Goal: Task Accomplishment & Management: Use online tool/utility

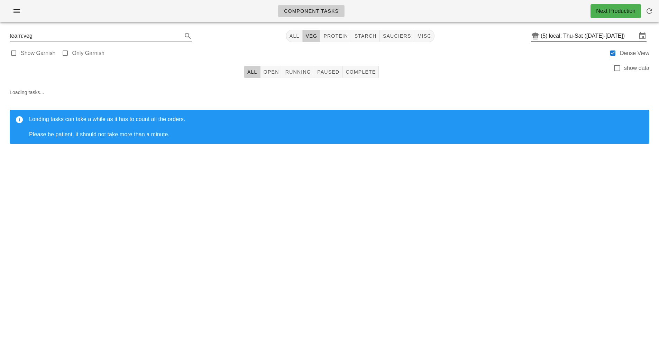
click at [560, 35] on input "local: Thu-Sat ([DATE]-[DATE])" at bounding box center [593, 35] width 88 height 11
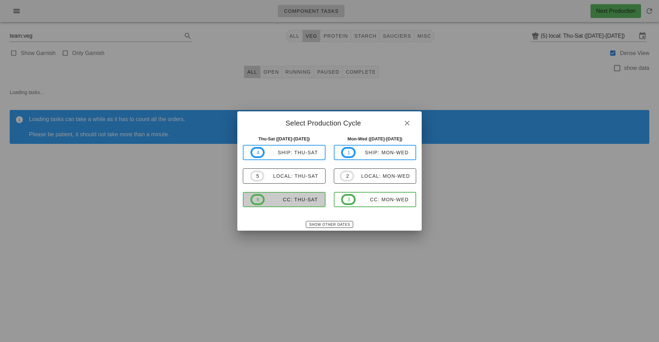
click at [299, 204] on span "6 CC: Thu-Sat" at bounding box center [285, 199] width 68 height 11
type input "CC: Thu-Sat ([DATE]-[DATE])"
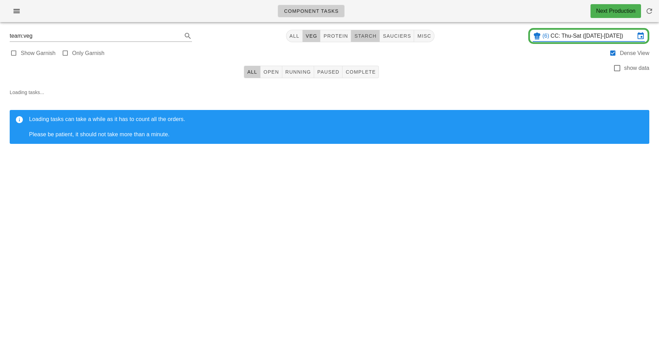
click at [372, 37] on span "starch" at bounding box center [365, 36] width 23 height 6
click at [448, 258] on div "Component Tasks Next Production team:starch All veg protein starch sauciers mis…" at bounding box center [329, 171] width 659 height 342
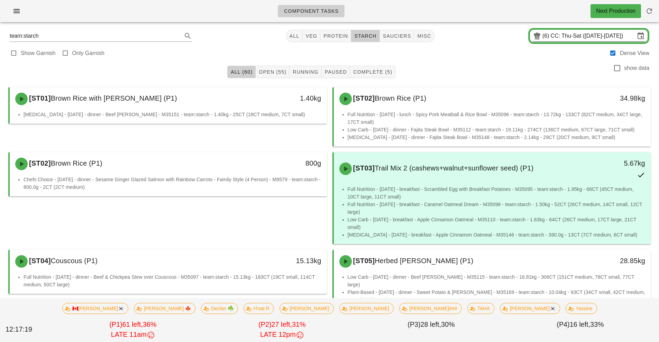
click at [560, 37] on input "CC: Thu-Sat ([DATE]-[DATE])" at bounding box center [593, 35] width 84 height 11
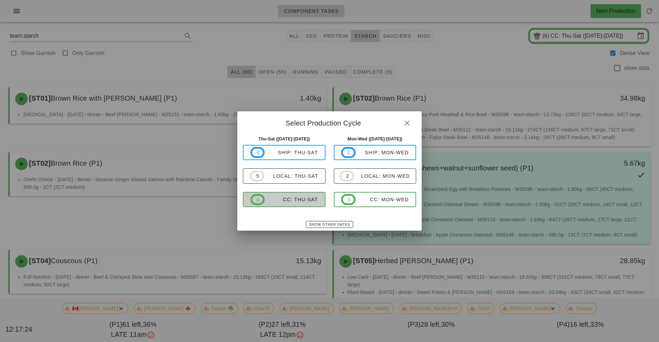
click at [305, 201] on div "CC: Thu-Sat" at bounding box center [291, 200] width 53 height 6
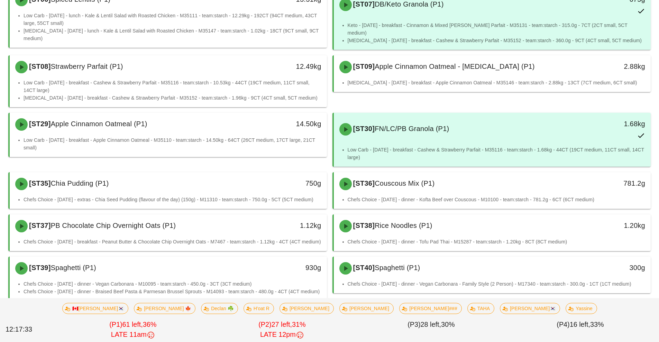
scroll to position [332, 0]
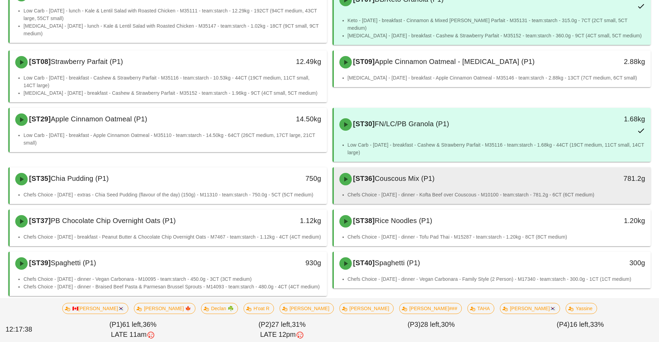
click at [448, 177] on div "[ST36] Couscous Mix (P1)" at bounding box center [453, 179] width 236 height 21
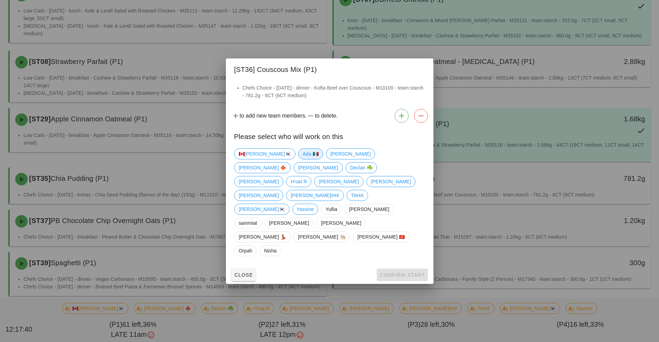
click at [303, 159] on span "Ada 🇲🇽" at bounding box center [311, 154] width 16 height 10
click at [394, 272] on span "Confirm Start" at bounding box center [402, 275] width 45 height 6
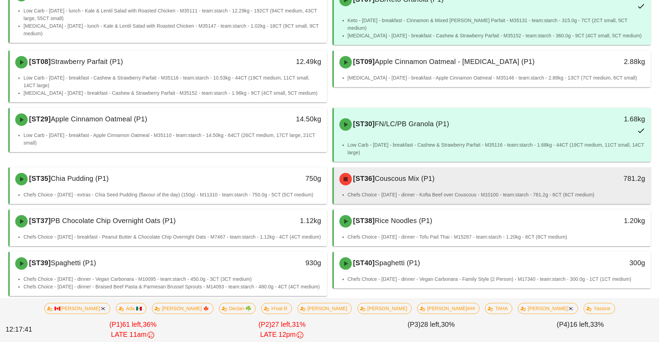
click at [493, 180] on div "[ST36] Couscous Mix (P1)" at bounding box center [453, 179] width 236 height 21
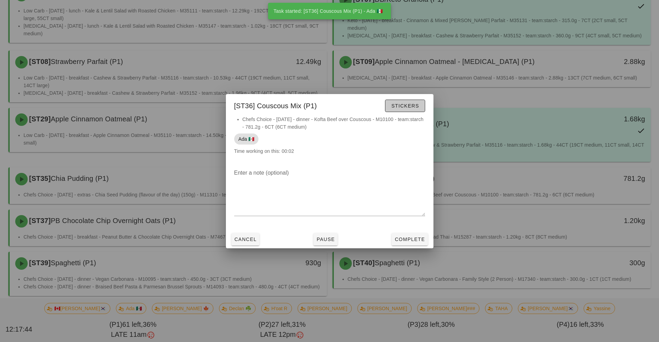
click at [401, 105] on span "Stickers" at bounding box center [405, 106] width 28 height 6
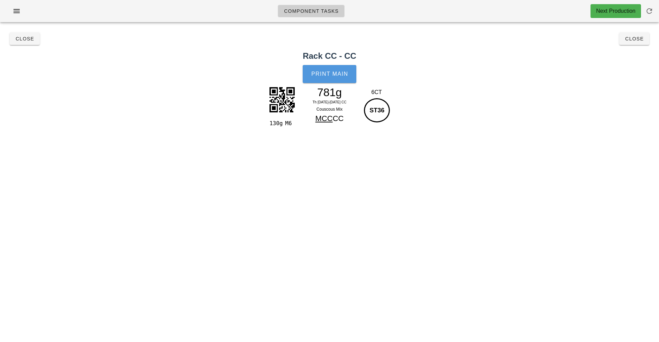
click at [334, 82] on button "Print Main" at bounding box center [329, 74] width 53 height 18
click at [635, 40] on span "Close" at bounding box center [634, 39] width 19 height 6
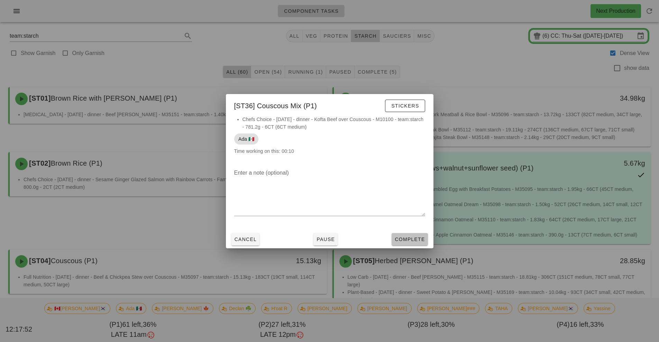
click at [416, 242] on span "Complete" at bounding box center [410, 240] width 30 height 6
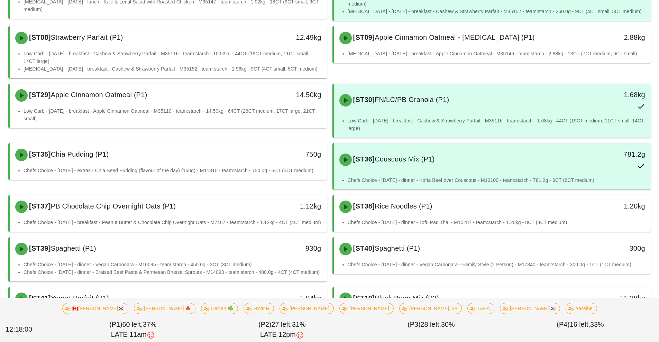
scroll to position [356, 0]
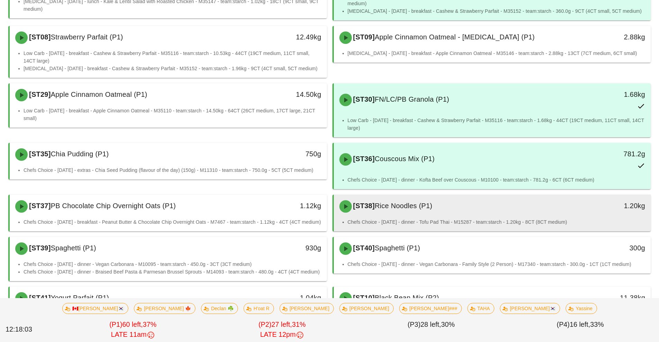
click at [407, 218] on li "Chefs Choice - [DATE] - dinner - Tofu Pad Thai - M15287 - team:starch - 1.20kg …" at bounding box center [497, 222] width 298 height 8
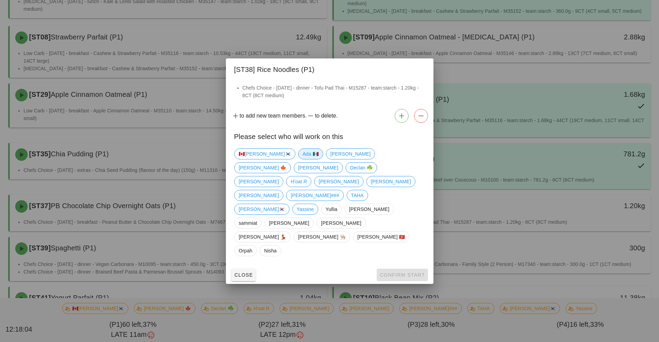
click at [298, 160] on span "Ada 🇲🇽" at bounding box center [310, 154] width 25 height 11
click at [389, 272] on span "Confirm Start" at bounding box center [402, 275] width 45 height 6
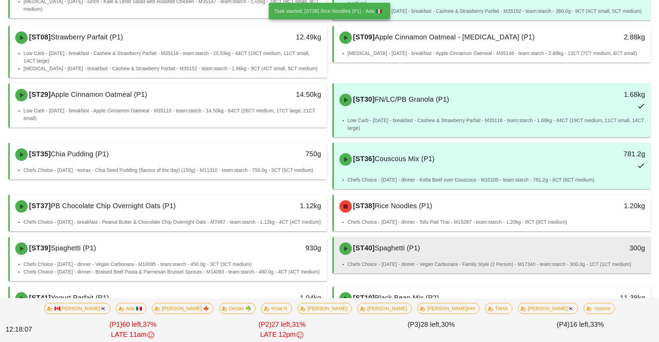
click at [464, 258] on div "[ST40] Spaghetti (P1) 300g" at bounding box center [492, 249] width 317 height 24
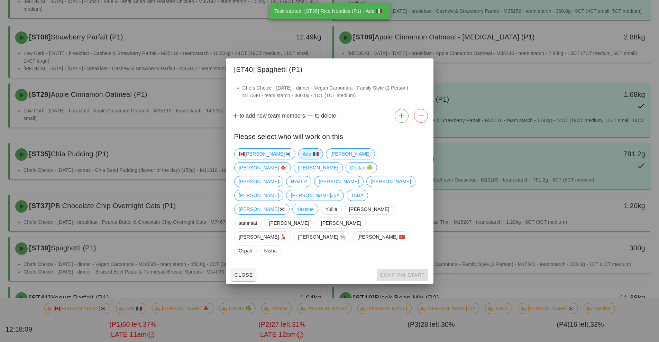
click at [303, 159] on span "Ada 🇲🇽" at bounding box center [311, 154] width 16 height 10
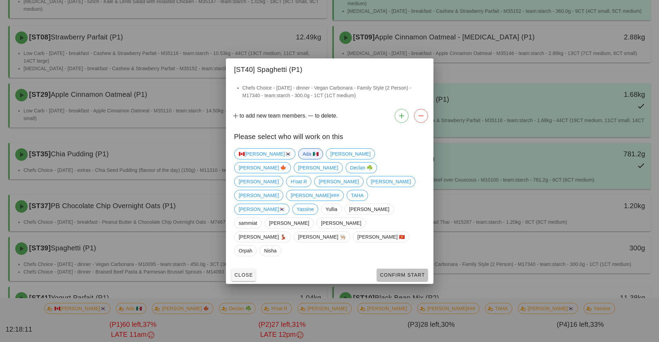
click at [395, 272] on span "Confirm Start" at bounding box center [402, 275] width 45 height 6
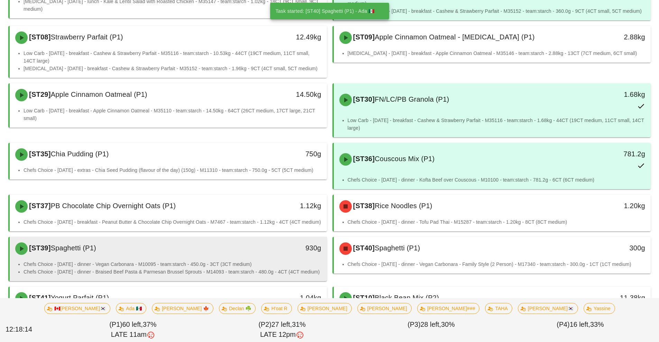
click at [221, 262] on li "Chefs Choice - [DATE] - dinner - Vegan Carbonara - M10095 - team:starch - 450.0…" at bounding box center [173, 265] width 298 height 8
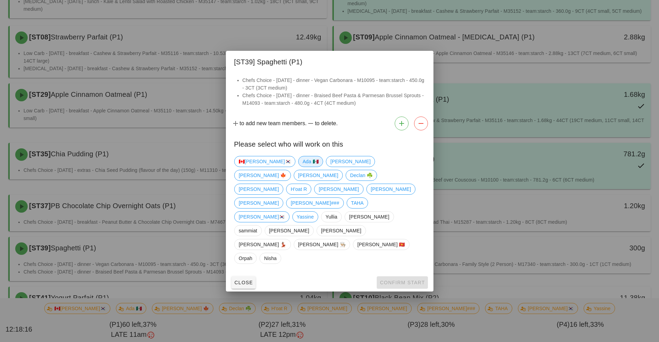
click at [303, 167] on span "Ada 🇲🇽" at bounding box center [311, 161] width 16 height 10
click at [397, 280] on span "Confirm Start" at bounding box center [402, 283] width 45 height 6
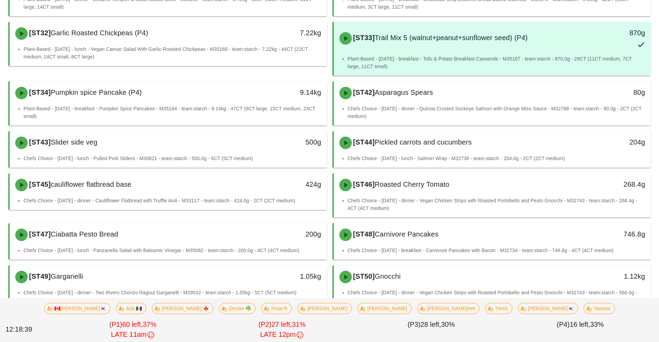
scroll to position [1195, 0]
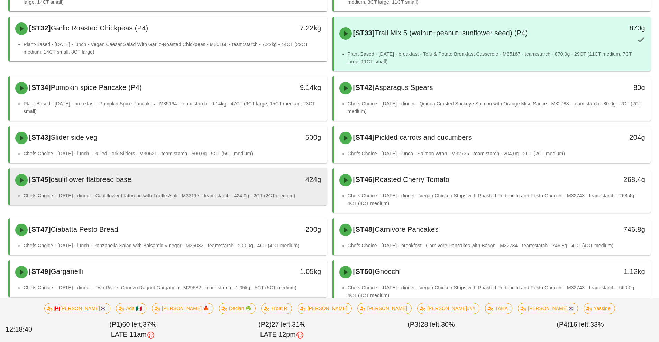
click at [223, 178] on div "[ST45] cauliflower flatbread base" at bounding box center [129, 180] width 236 height 21
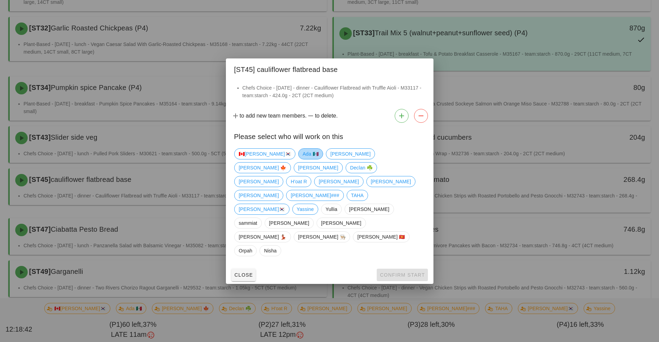
click at [303, 159] on span "Ada 🇲🇽" at bounding box center [311, 154] width 16 height 10
click at [387, 272] on span "Confirm Start" at bounding box center [402, 275] width 45 height 6
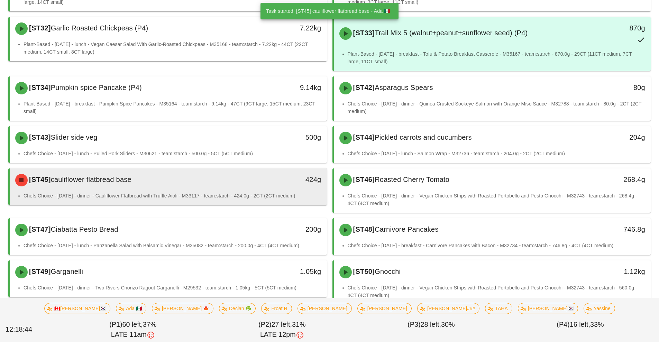
click at [228, 182] on div "[ST45] cauliflower flatbread base 424g" at bounding box center [168, 181] width 317 height 24
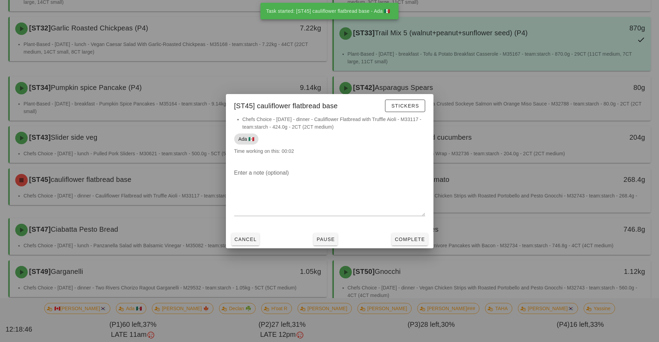
click at [527, 231] on div at bounding box center [329, 171] width 659 height 342
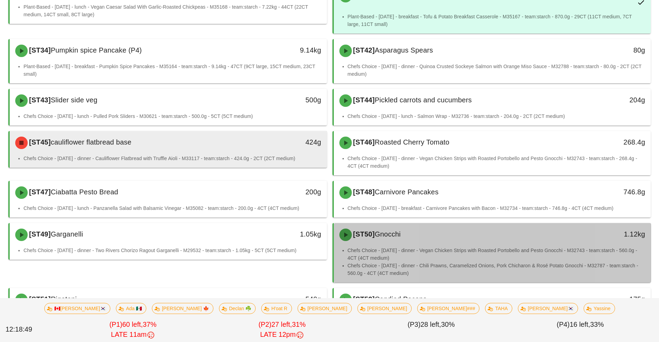
scroll to position [1304, 0]
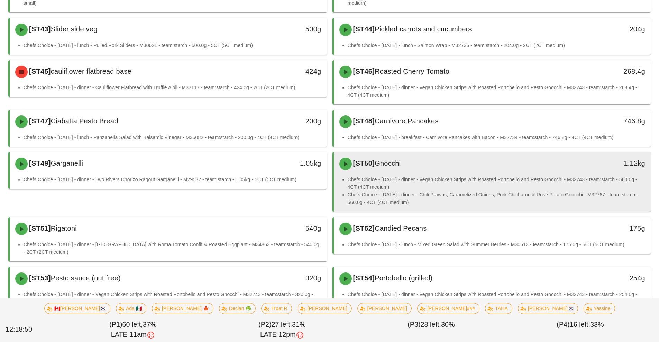
click at [446, 181] on li "Chefs Choice - [DATE] - dinner - Vegan Chicken Strips with Roasted Portobello a…" at bounding box center [497, 183] width 298 height 15
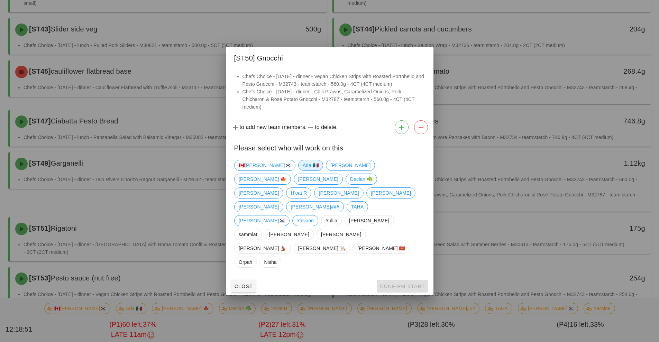
click at [303, 171] on span "Ada 🇲🇽" at bounding box center [311, 165] width 16 height 10
click at [390, 284] on span "Confirm Start" at bounding box center [402, 287] width 45 height 6
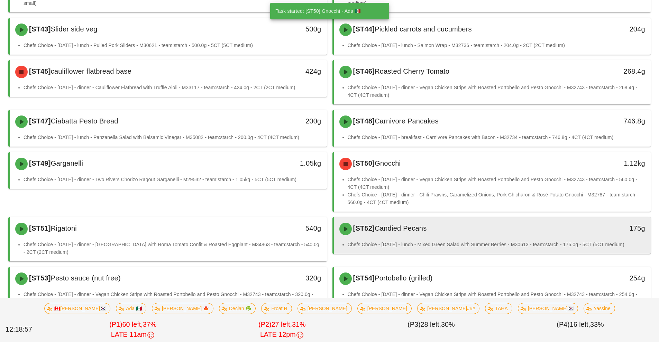
click at [455, 228] on div "[ST52] Candied Pecans" at bounding box center [453, 229] width 236 height 21
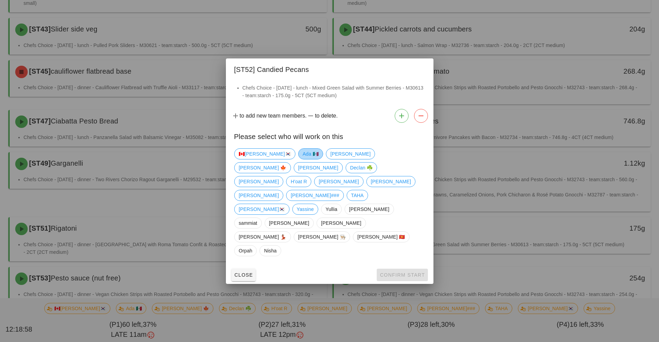
click at [303, 159] on span "Ada 🇲🇽" at bounding box center [311, 154] width 16 height 10
click at [393, 272] on span "Confirm Start" at bounding box center [402, 275] width 45 height 6
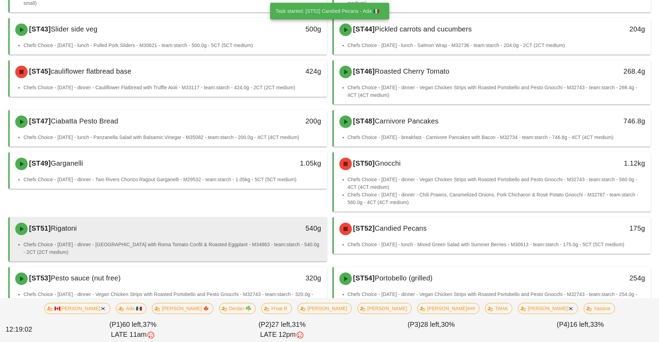
click at [177, 228] on div "[ST51] Rigatoni" at bounding box center [129, 229] width 236 height 21
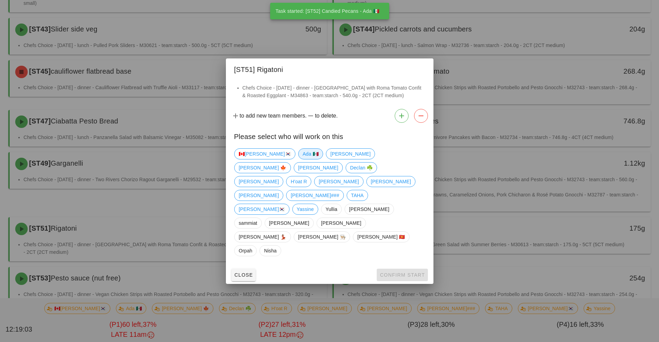
click at [303, 159] on span "Ada 🇲🇽" at bounding box center [311, 154] width 16 height 10
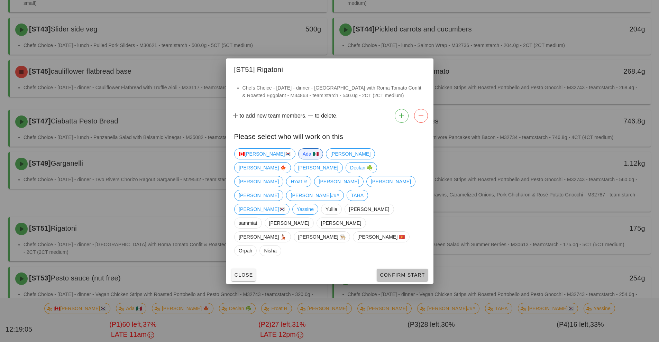
click at [394, 272] on span "Confirm Start" at bounding box center [402, 275] width 45 height 6
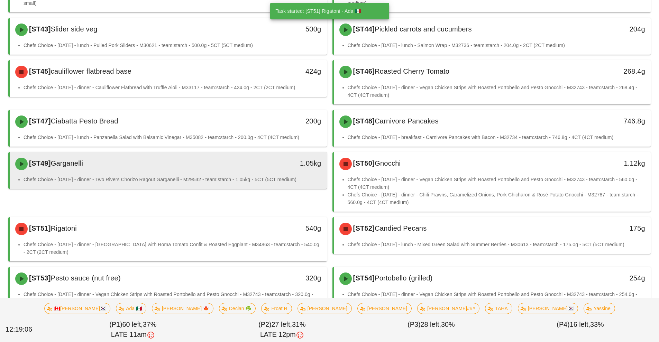
click at [204, 176] on li "Chefs Choice - [DATE] - dinner - Two Rivers Chorizo Ragout Garganelli - M29532 …" at bounding box center [173, 180] width 298 height 8
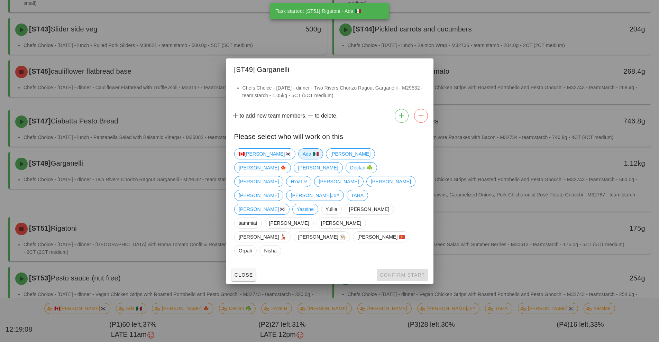
click at [303, 159] on span "Ada 🇲🇽" at bounding box center [311, 154] width 16 height 10
click at [395, 272] on span "Confirm Start" at bounding box center [402, 275] width 45 height 6
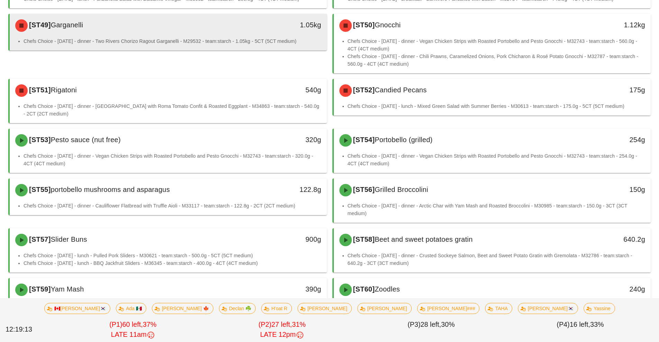
scroll to position [1463, 0]
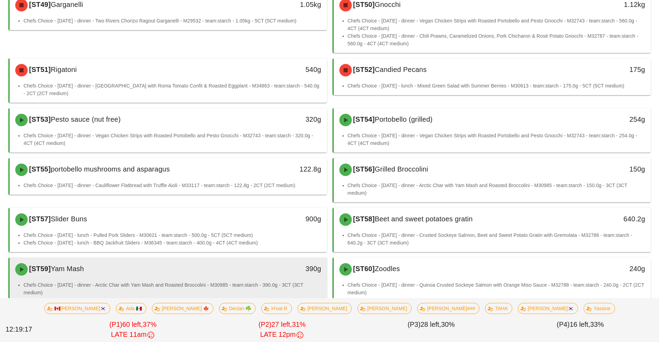
click at [218, 270] on div "[ST59] Yam Mash" at bounding box center [129, 269] width 236 height 21
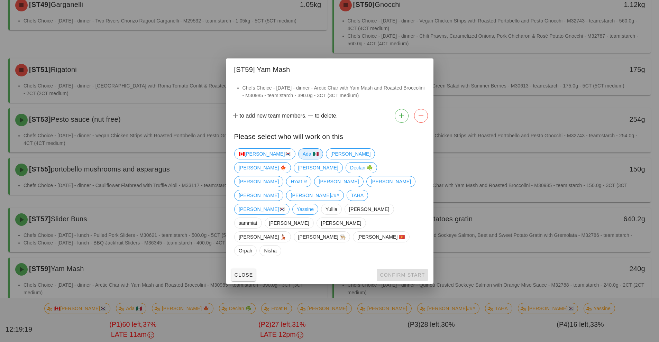
click at [303, 159] on span "Ada 🇲🇽" at bounding box center [311, 154] width 16 height 10
click at [393, 272] on span "Confirm Start" at bounding box center [402, 275] width 45 height 6
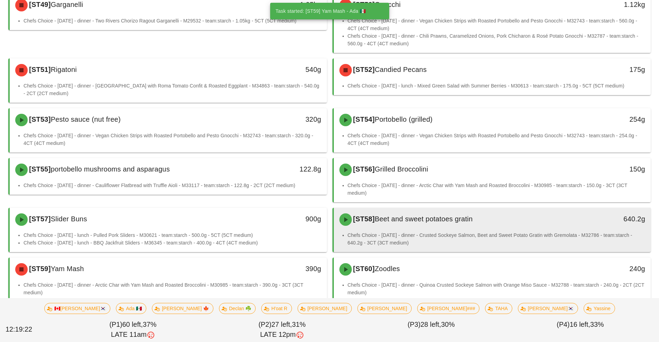
click at [480, 232] on li "Chefs Choice - [DATE] - dinner - Crusted Sockeye Salmon, Beet and Sweet Potato …" at bounding box center [497, 239] width 298 height 15
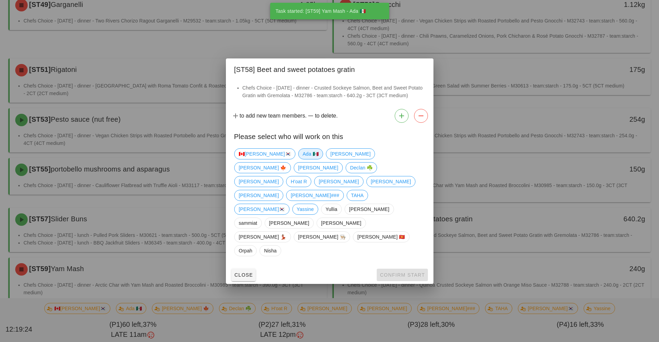
click at [303, 159] on span "Ada 🇲🇽" at bounding box center [311, 154] width 16 height 10
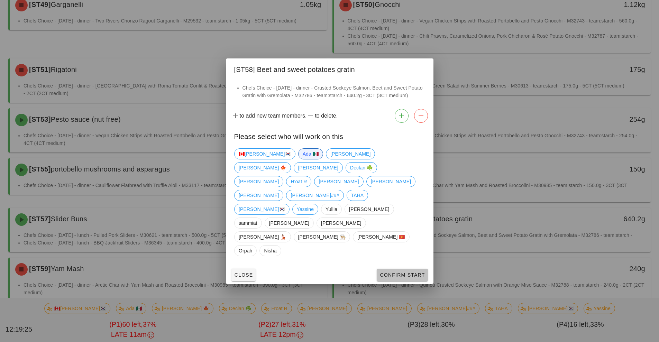
click at [395, 272] on span "Confirm Start" at bounding box center [402, 275] width 45 height 6
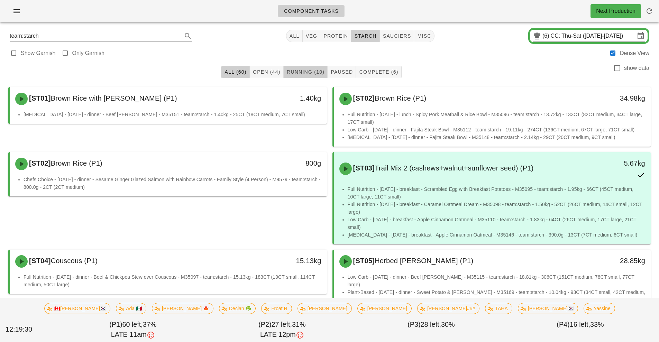
click at [309, 72] on span "Running (10)" at bounding box center [306, 72] width 38 height 6
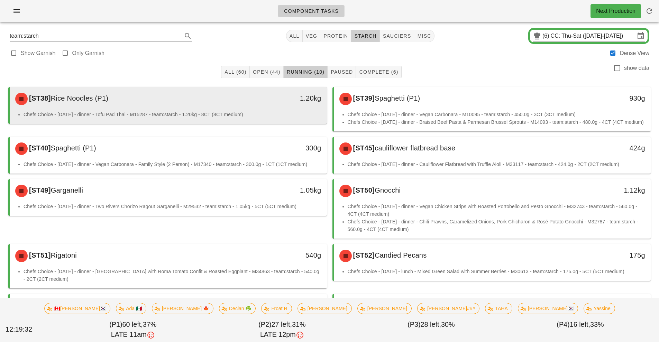
click at [273, 112] on li "Chefs Choice - [DATE] - dinner - Tofu Pad Thai - M15287 - team:starch - 1.20kg …" at bounding box center [173, 115] width 298 height 8
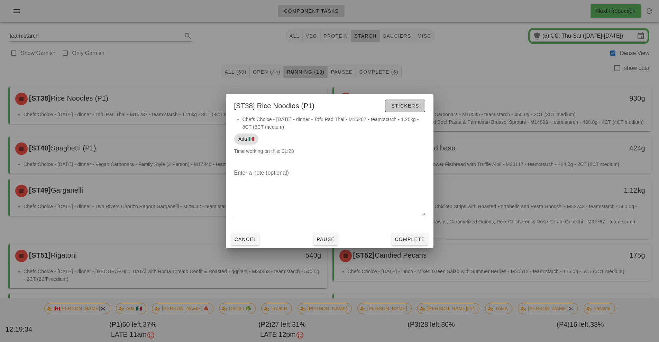
click at [409, 104] on span "Stickers" at bounding box center [405, 106] width 28 height 6
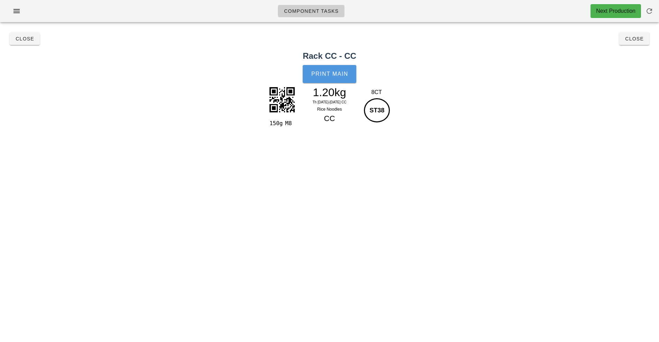
click at [335, 77] on span "Print Main" at bounding box center [329, 74] width 37 height 6
click at [641, 42] on button "Close" at bounding box center [635, 39] width 30 height 12
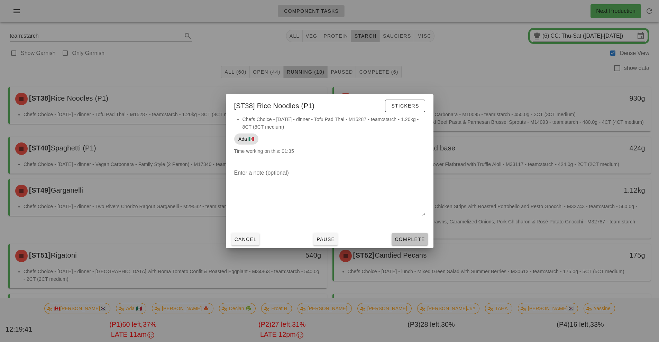
click at [408, 241] on span "Complete" at bounding box center [410, 240] width 30 height 6
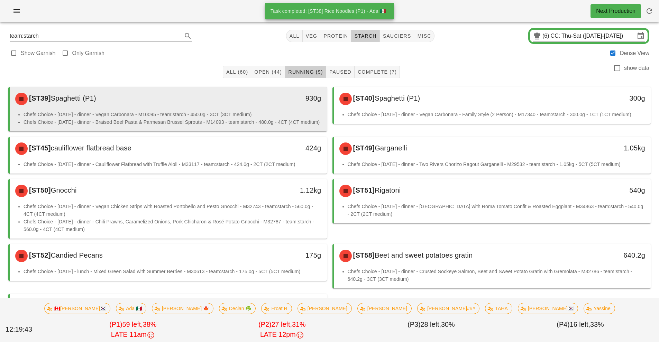
click at [272, 113] on li "Chefs Choice - [DATE] - dinner - Vegan Carbonara - M10095 - team:starch - 450.0…" at bounding box center [173, 115] width 298 height 8
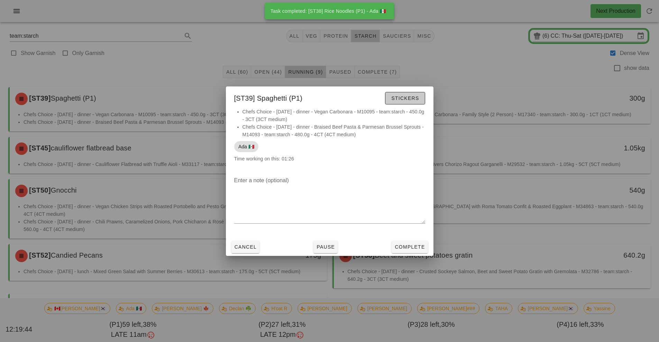
click at [409, 98] on span "Stickers" at bounding box center [405, 99] width 28 height 6
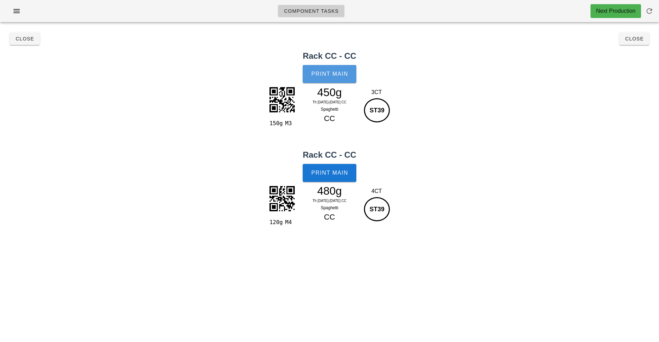
click at [337, 81] on button "Print Main" at bounding box center [329, 74] width 53 height 18
click at [339, 172] on span "Print Main" at bounding box center [329, 173] width 37 height 6
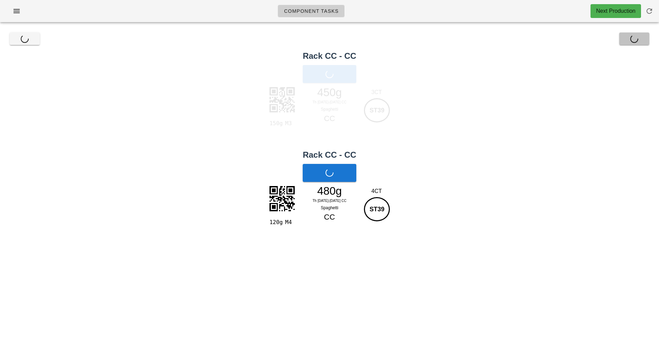
click at [633, 44] on button "Close" at bounding box center [635, 39] width 30 height 12
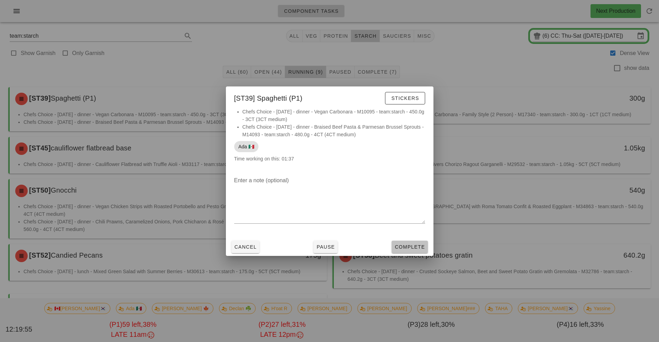
click at [415, 244] on span "Complete" at bounding box center [410, 247] width 30 height 6
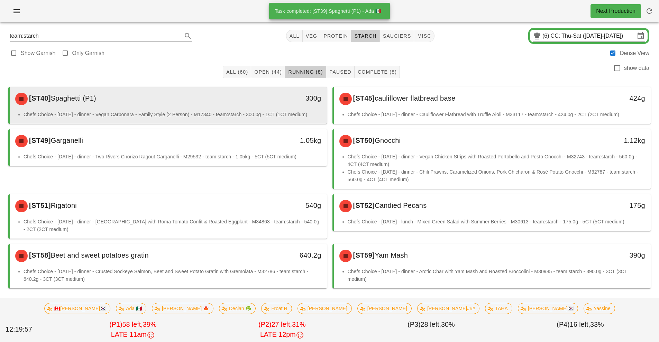
click at [240, 116] on li "Chefs Choice - [DATE] - dinner - Vegan Carbonara - Family Style (2 Person) - M1…" at bounding box center [173, 115] width 298 height 8
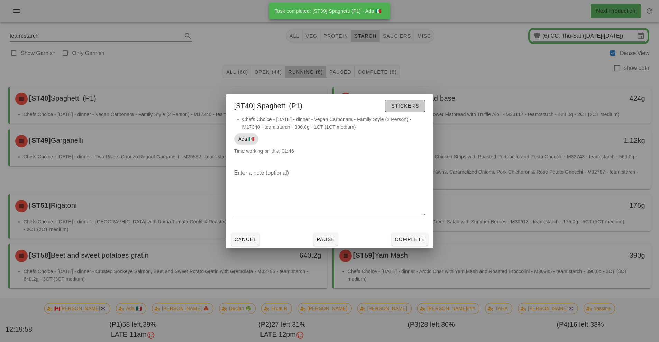
click at [410, 104] on span "Stickers" at bounding box center [405, 106] width 28 height 6
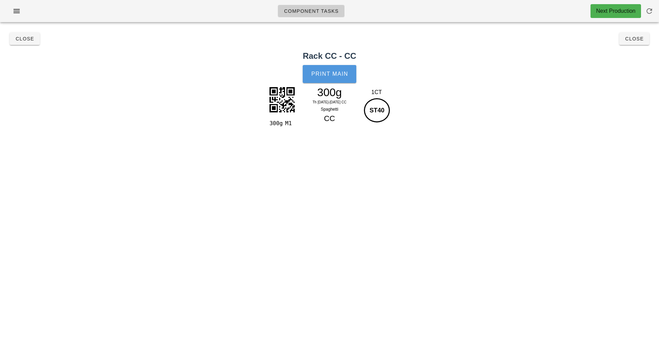
click at [333, 73] on span "Print Main" at bounding box center [329, 74] width 37 height 6
click at [632, 43] on button "Close" at bounding box center [635, 39] width 30 height 12
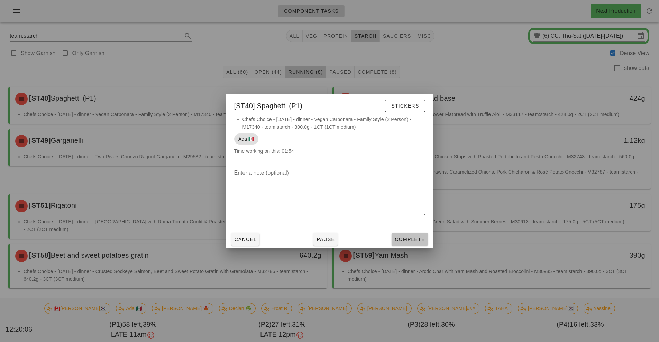
click at [420, 242] on span "Complete" at bounding box center [410, 240] width 30 height 6
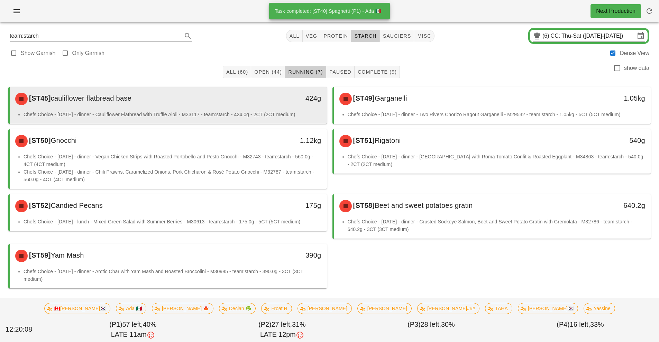
click at [273, 111] on li "Chefs Choice - [DATE] - dinner - Cauliflower Flatbread with Truffle Aioli - M33…" at bounding box center [173, 115] width 298 height 8
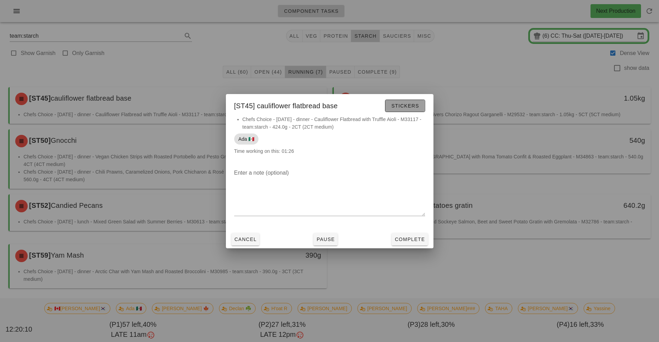
click at [410, 107] on span "Stickers" at bounding box center [405, 106] width 28 height 6
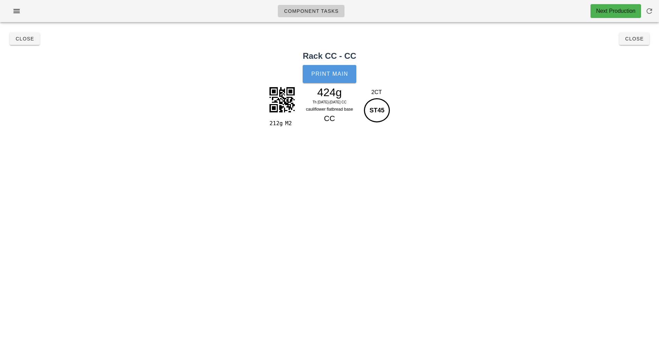
click at [338, 74] on span "Print Main" at bounding box center [329, 74] width 37 height 6
click at [638, 40] on span "Close" at bounding box center [634, 39] width 19 height 6
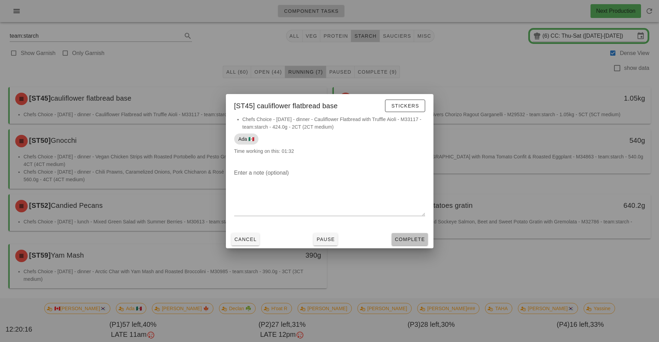
click at [411, 245] on button "Complete" at bounding box center [410, 239] width 36 height 12
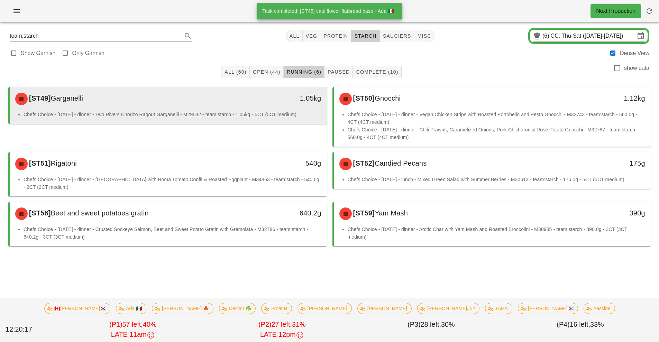
click at [247, 107] on div "1.05kg" at bounding box center [286, 99] width 79 height 21
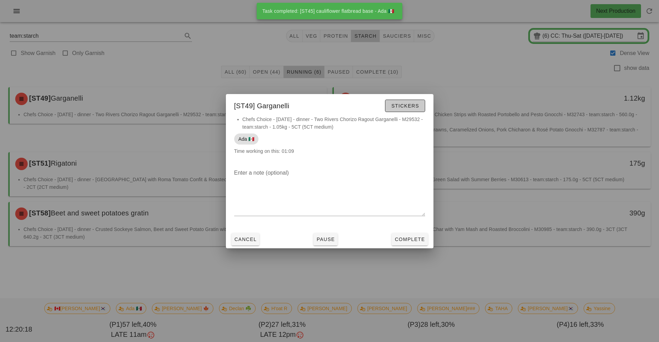
click at [410, 108] on span "Stickers" at bounding box center [405, 106] width 28 height 6
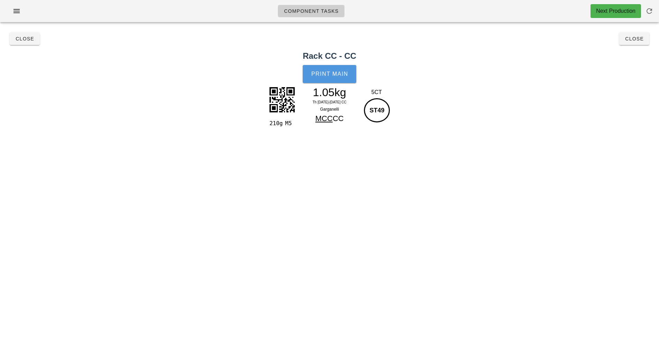
click at [340, 75] on span "Print Main" at bounding box center [329, 74] width 37 height 6
click at [635, 37] on span "Close" at bounding box center [634, 39] width 19 height 6
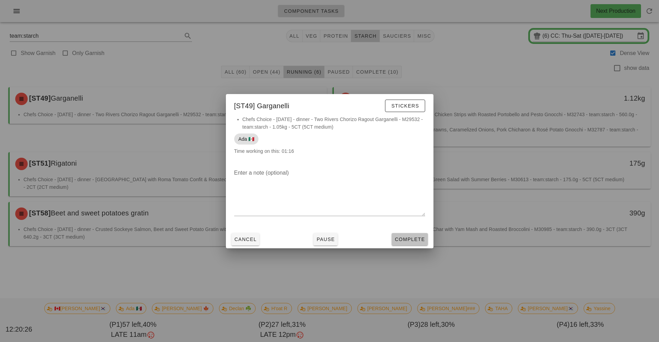
click at [414, 242] on span "Complete" at bounding box center [410, 240] width 30 height 6
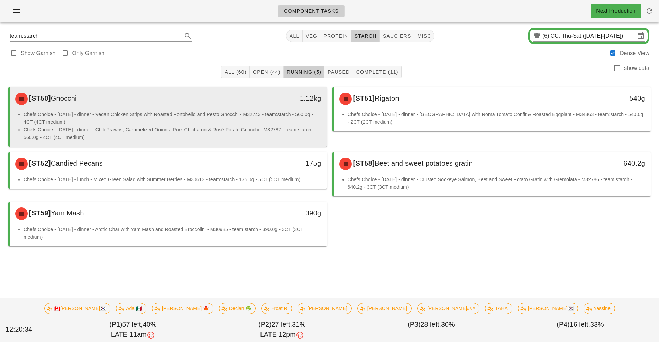
click at [262, 120] on li "Chefs Choice - [DATE] - dinner - Vegan Chicken Strips with Roasted Portobello a…" at bounding box center [173, 118] width 298 height 15
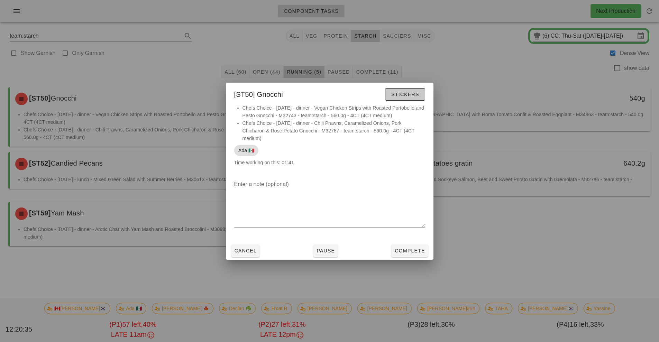
click at [410, 99] on button "Stickers" at bounding box center [405, 94] width 40 height 12
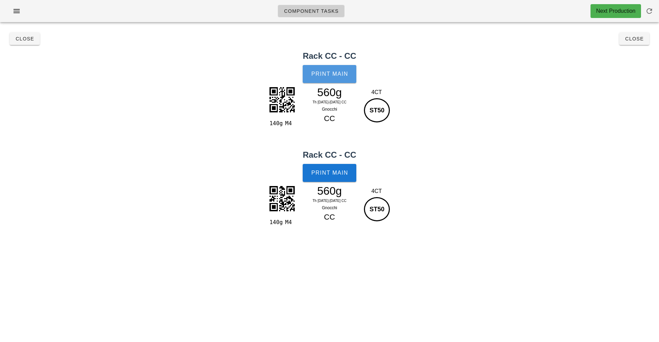
click at [339, 72] on span "Print Main" at bounding box center [329, 74] width 37 height 6
click at [340, 179] on button "Print Main" at bounding box center [329, 173] width 53 height 18
click at [637, 38] on span "Close" at bounding box center [634, 39] width 19 height 6
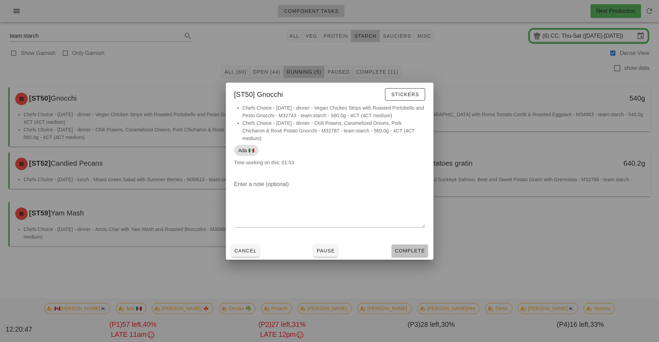
click at [417, 253] on span "Complete" at bounding box center [410, 251] width 30 height 6
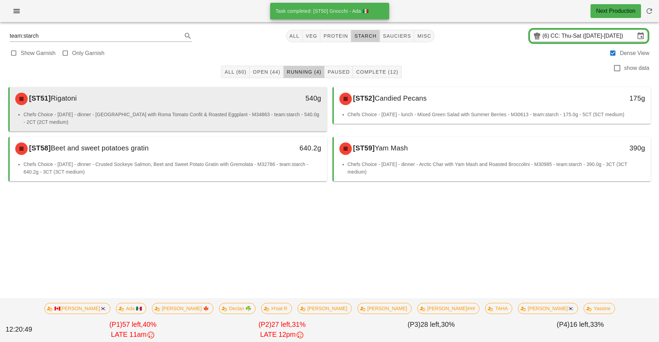
click at [273, 105] on div "540g" at bounding box center [286, 99] width 79 height 21
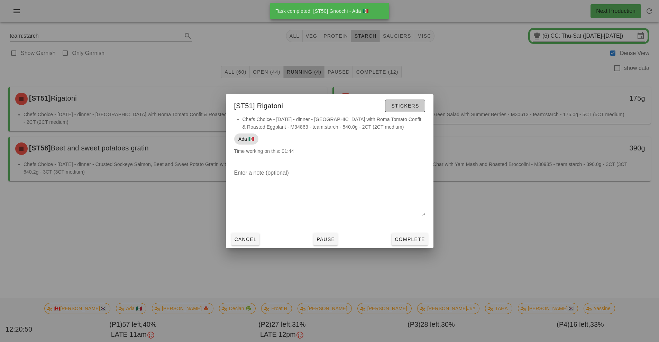
click at [409, 106] on span "Stickers" at bounding box center [405, 106] width 28 height 6
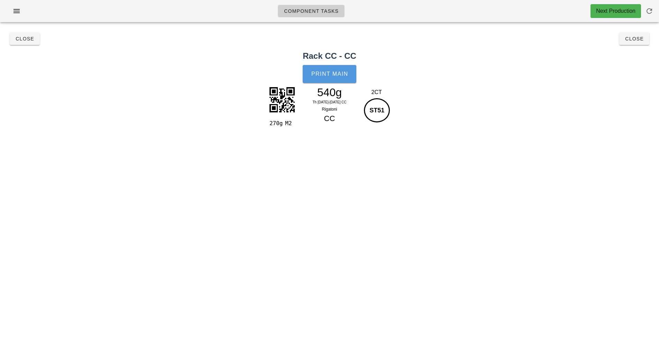
click at [336, 76] on span "Print Main" at bounding box center [329, 74] width 37 height 6
click at [638, 44] on button "Close" at bounding box center [635, 39] width 30 height 12
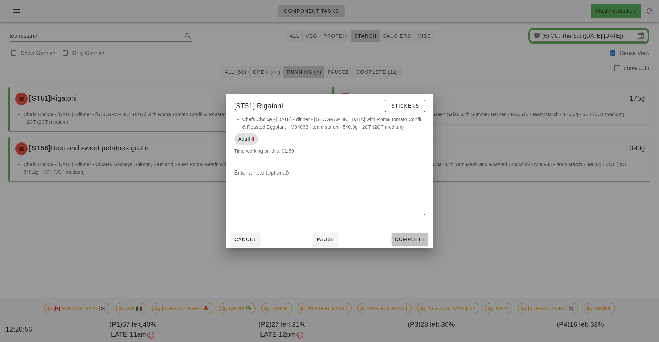
click at [411, 243] on button "Complete" at bounding box center [410, 239] width 36 height 12
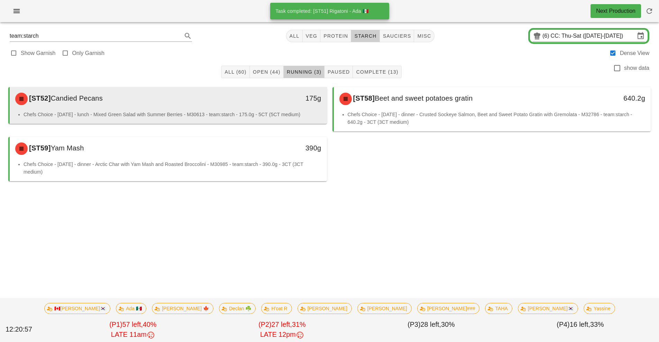
click at [240, 104] on div "[ST52] Candied Pecans" at bounding box center [129, 99] width 236 height 21
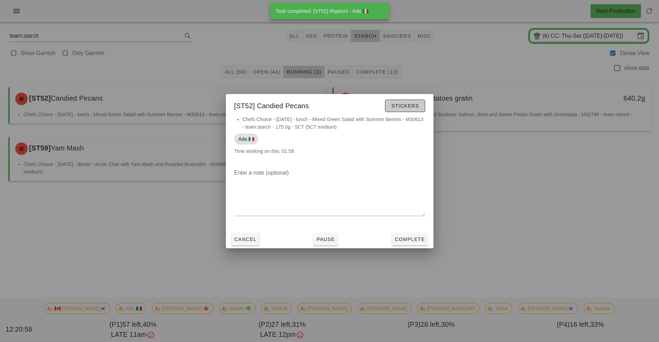
click at [415, 107] on span "Stickers" at bounding box center [405, 106] width 28 height 6
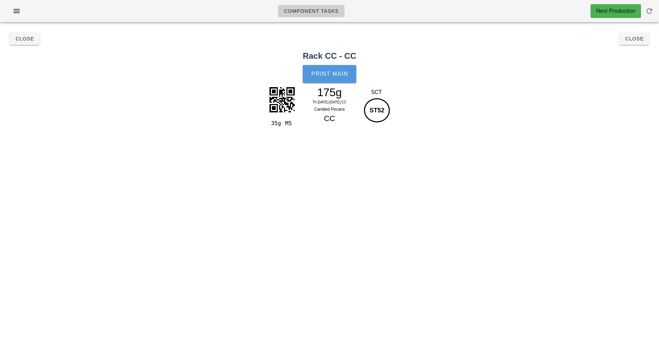
click at [339, 74] on span "Print Main" at bounding box center [329, 74] width 37 height 6
click at [636, 39] on span "Close" at bounding box center [634, 39] width 19 height 6
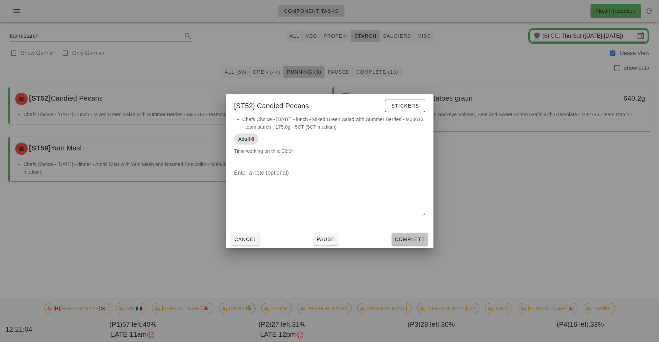
click at [411, 242] on span "Complete" at bounding box center [410, 240] width 30 height 6
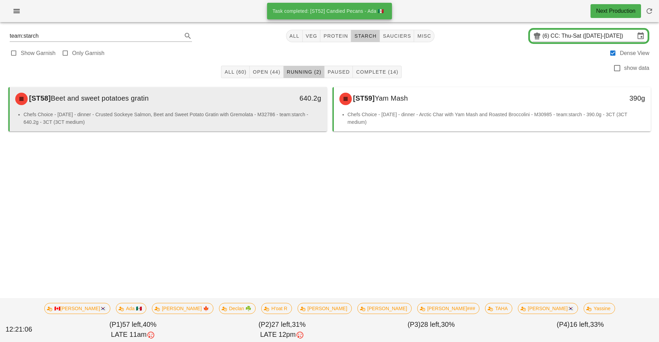
click at [264, 115] on li "Chefs Choice - [DATE] - dinner - Crusted Sockeye Salmon, Beet and Sweet Potato …" at bounding box center [173, 118] width 298 height 15
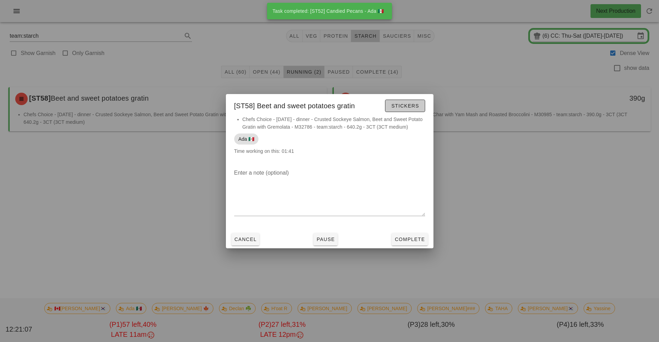
click at [410, 107] on span "Stickers" at bounding box center [405, 106] width 28 height 6
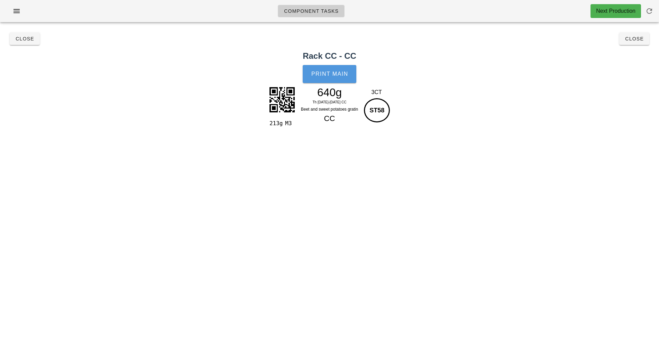
click at [329, 79] on button "Print Main" at bounding box center [329, 74] width 53 height 18
click at [636, 39] on span "Close" at bounding box center [634, 39] width 19 height 6
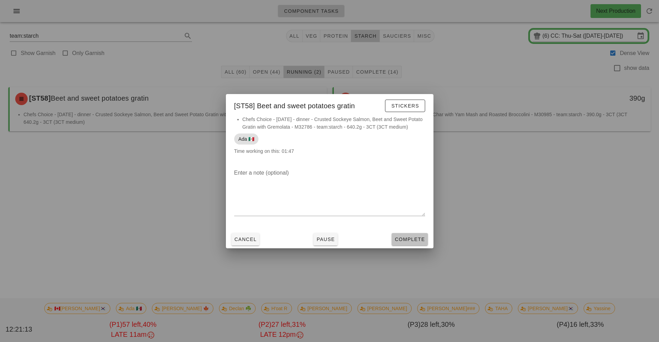
click at [412, 245] on button "Complete" at bounding box center [410, 239] width 36 height 12
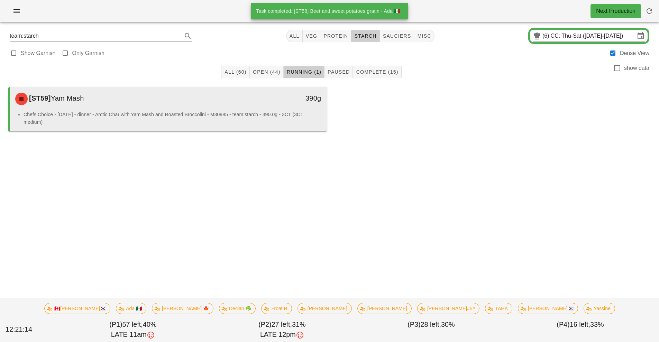
click at [244, 115] on li "Chefs Choice - [DATE] - dinner - Arctic Char with Yam Mash and Roasted Broccoli…" at bounding box center [173, 118] width 298 height 15
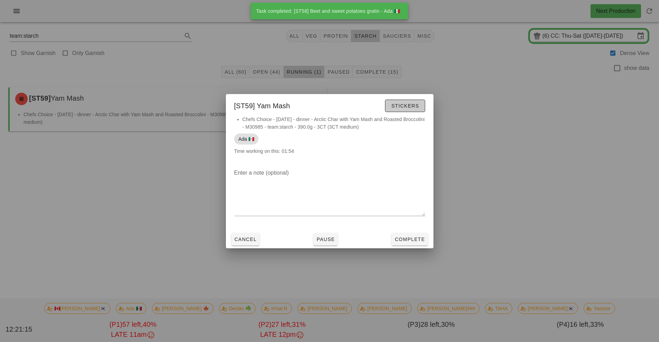
click at [415, 105] on span "Stickers" at bounding box center [405, 106] width 28 height 6
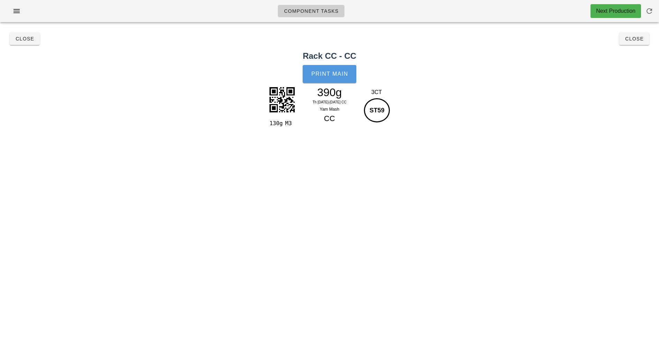
click at [333, 76] on span "Print Main" at bounding box center [329, 74] width 37 height 6
click at [636, 44] on button "Close" at bounding box center [635, 39] width 30 height 12
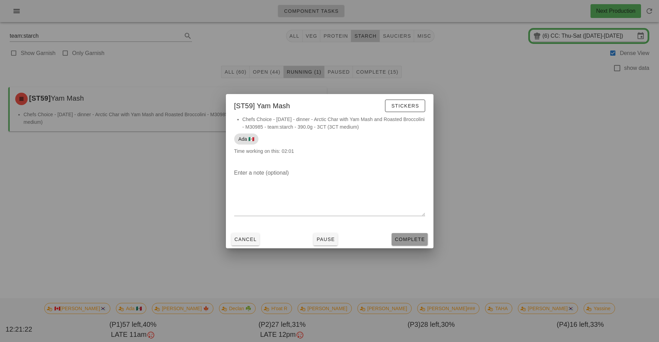
click at [410, 244] on button "Complete" at bounding box center [410, 239] width 36 height 12
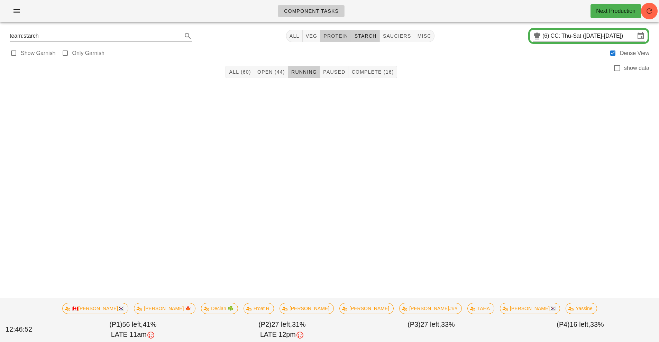
click at [335, 36] on span "protein" at bounding box center [335, 36] width 25 height 6
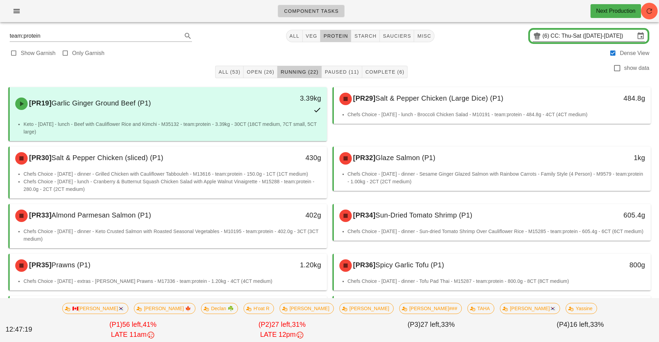
click at [560, 41] on input "CC: Thu-Sat ([DATE]-[DATE])" at bounding box center [593, 35] width 84 height 11
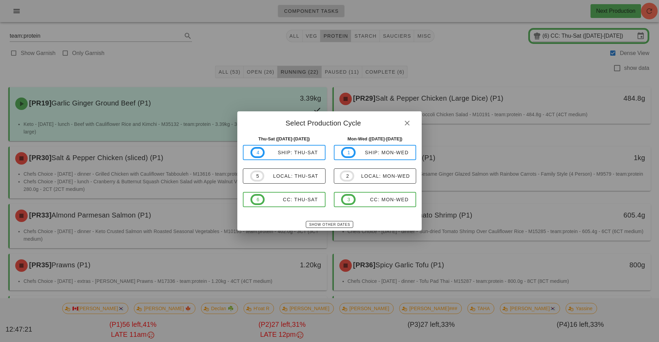
click at [484, 64] on div at bounding box center [329, 171] width 659 height 342
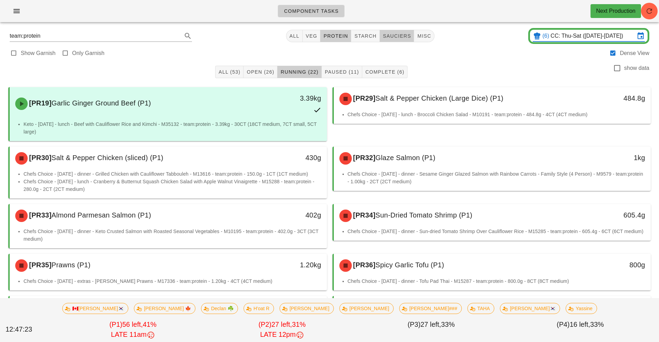
click at [400, 36] on span "sauciers" at bounding box center [397, 36] width 29 height 6
type input "team:sauciers"
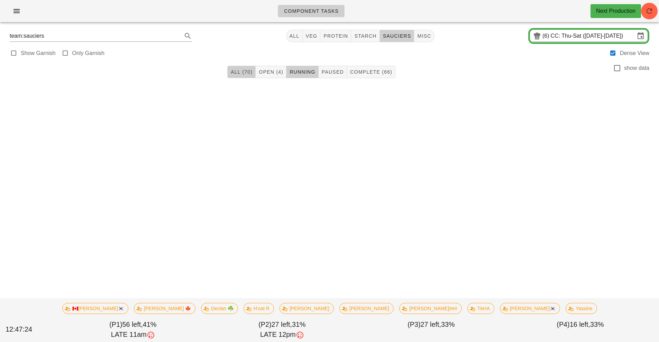
click at [243, 73] on span "All (70)" at bounding box center [242, 72] width 22 height 6
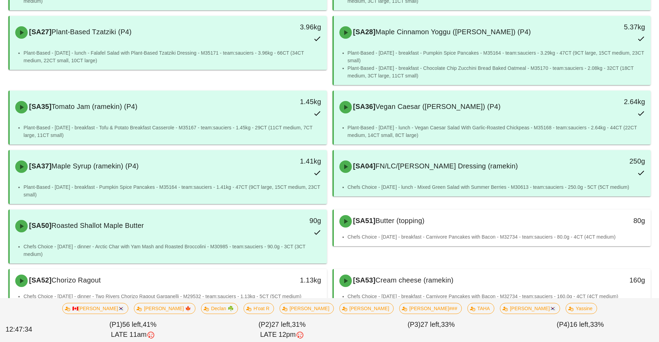
scroll to position [1554, 0]
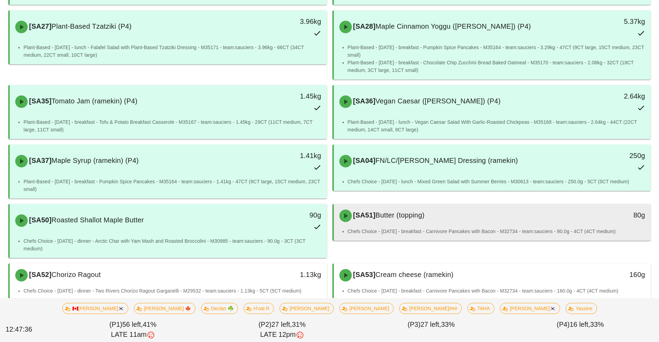
click at [480, 206] on div "[SA51] Butter (topping)" at bounding box center [453, 216] width 236 height 21
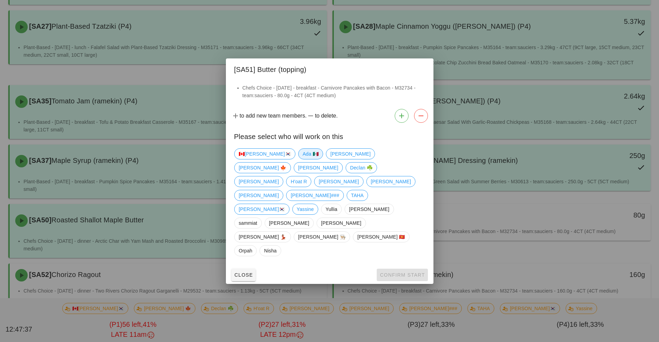
click at [303, 159] on span "Ada 🇲🇽" at bounding box center [311, 154] width 16 height 10
click at [400, 272] on span "Confirm Start" at bounding box center [402, 275] width 45 height 6
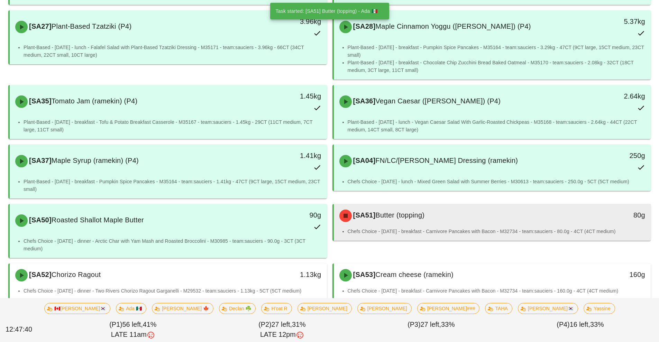
click at [487, 228] on li "Chefs Choice - [DATE] - breakfast - Carnivore Pancakes with Bacon - M32734 - te…" at bounding box center [497, 232] width 298 height 8
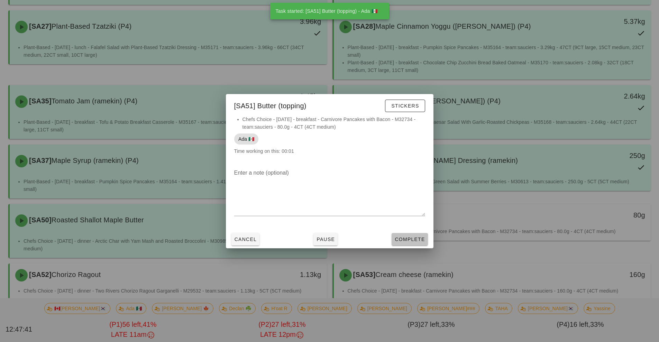
click at [418, 240] on span "Complete" at bounding box center [410, 240] width 30 height 6
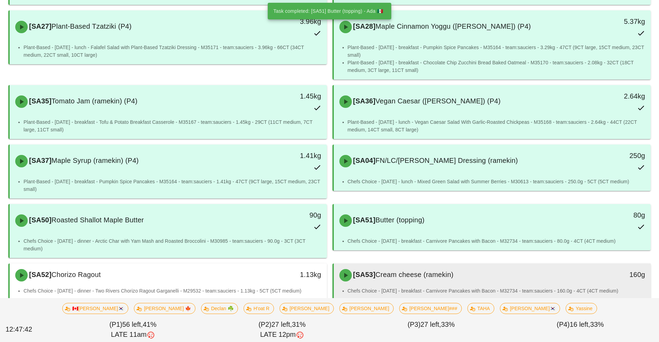
click at [476, 271] on div "[SA53] Cream cheese (ramekin) 160g" at bounding box center [492, 276] width 317 height 24
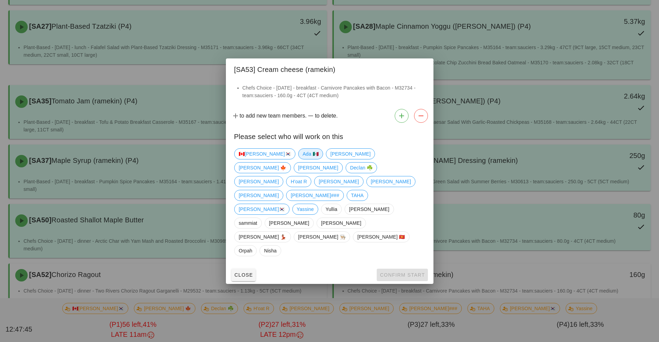
click at [303, 159] on span "Ada 🇲🇽" at bounding box center [311, 154] width 16 height 10
click at [394, 269] on button "Confirm Start" at bounding box center [402, 275] width 51 height 12
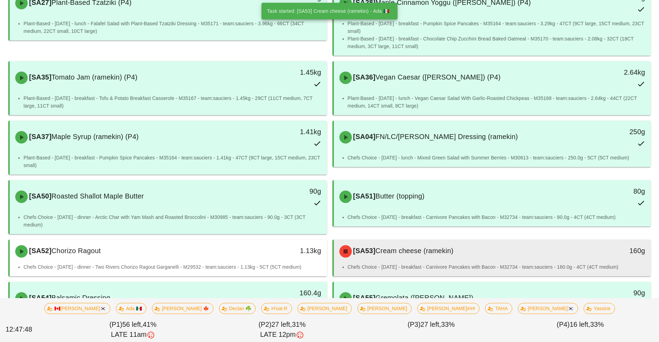
scroll to position [1742, 0]
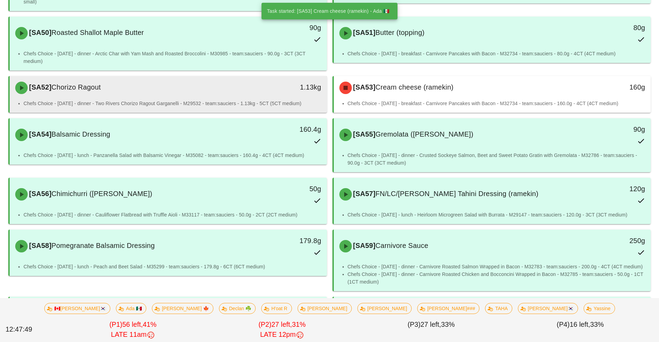
click at [192, 78] on div "[SA52] Chorizo Ragout" at bounding box center [129, 88] width 236 height 21
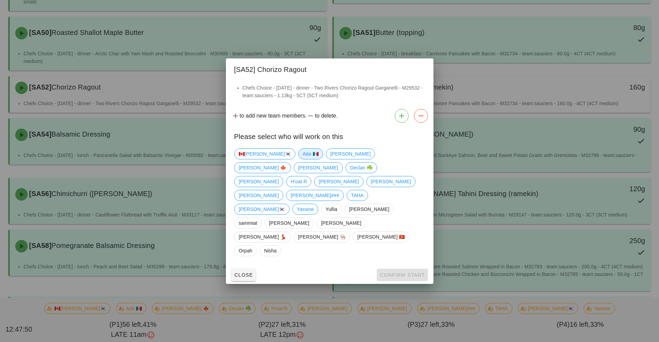
click at [303, 159] on span "Ada 🇲🇽" at bounding box center [311, 154] width 16 height 10
click at [397, 272] on span "Confirm Start" at bounding box center [402, 275] width 45 height 6
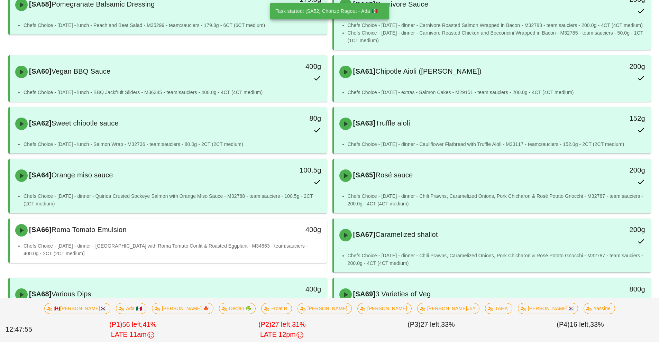
scroll to position [2000, 0]
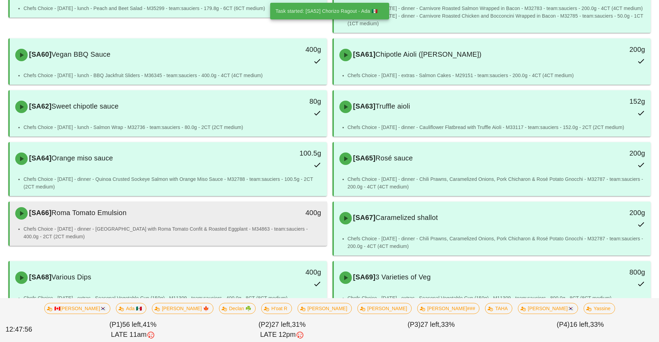
click at [206, 225] on li "Chefs Choice - [DATE] - dinner - [GEOGRAPHIC_DATA] with Roma Tomato Confit & Ro…" at bounding box center [173, 232] width 298 height 15
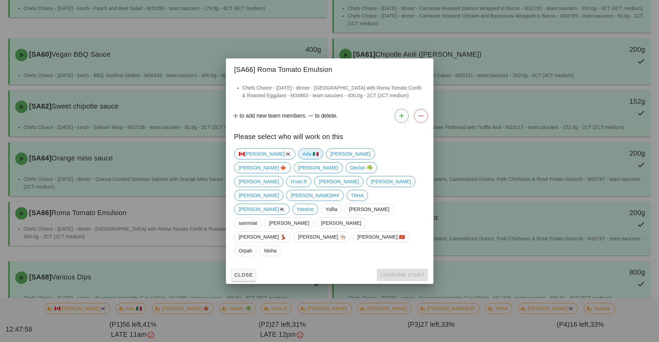
click at [303, 159] on span "Ada 🇲🇽" at bounding box center [311, 154] width 16 height 10
click at [396, 272] on span "Confirm Start" at bounding box center [402, 275] width 45 height 6
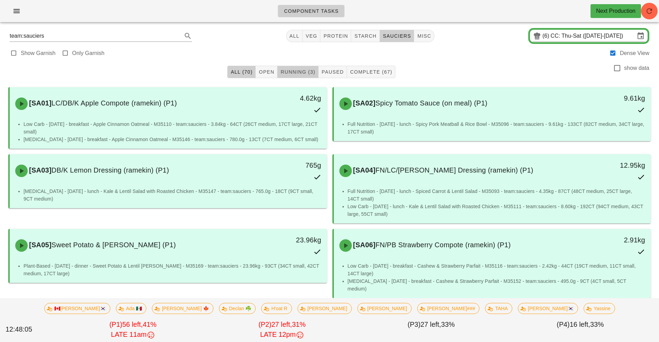
click at [301, 72] on span "Running (3)" at bounding box center [297, 72] width 35 height 6
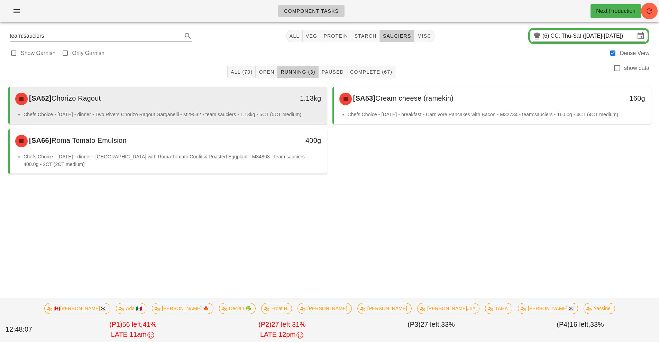
click at [247, 114] on li "Chefs Choice - [DATE] - dinner - Two Rivers Chorizo Ragout Garganelli - M29532 …" at bounding box center [173, 115] width 298 height 8
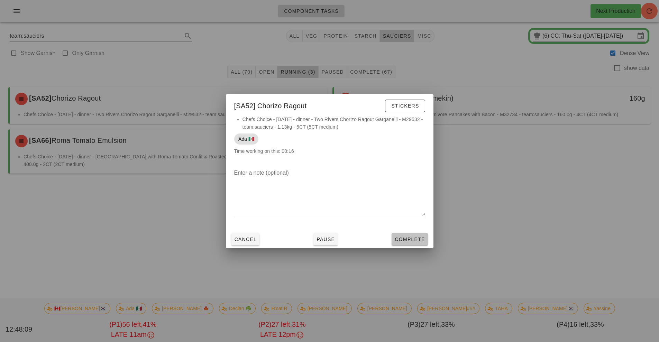
click at [411, 240] on span "Complete" at bounding box center [410, 240] width 30 height 6
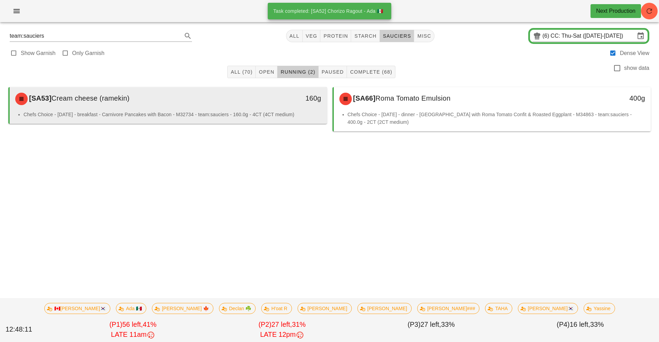
click at [269, 116] on li "Chefs Choice - [DATE] - breakfast - Carnivore Pancakes with Bacon - M32734 - te…" at bounding box center [173, 115] width 298 height 8
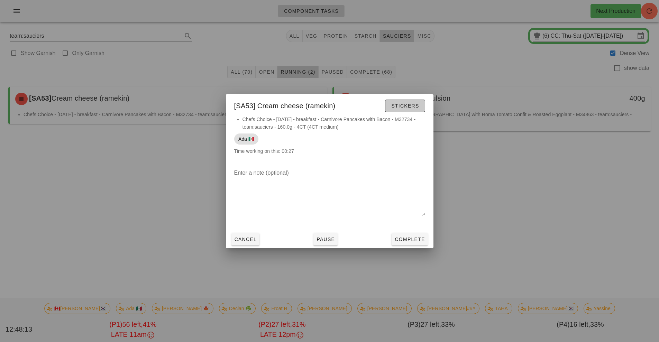
click at [406, 105] on span "Stickers" at bounding box center [405, 106] width 28 height 6
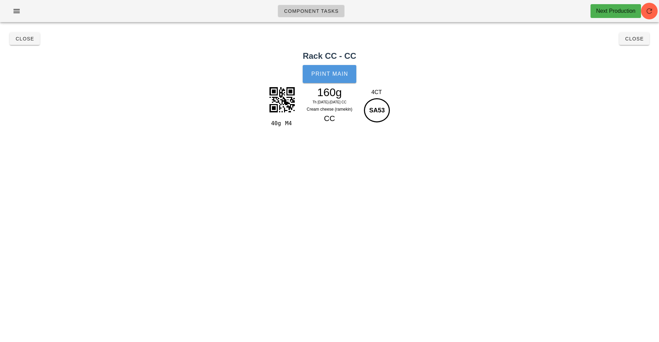
click at [334, 77] on span "Print Main" at bounding box center [329, 74] width 37 height 6
click at [640, 39] on span "Close" at bounding box center [634, 39] width 19 height 6
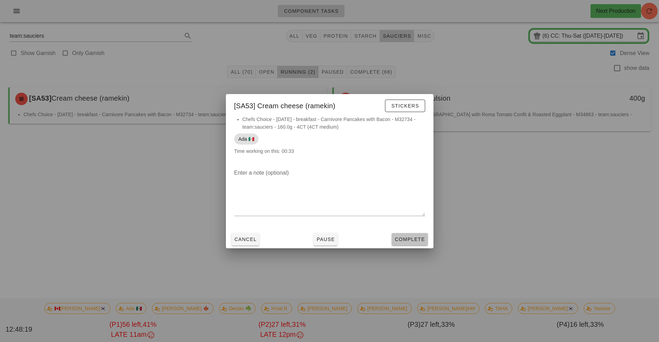
click at [414, 242] on span "Complete" at bounding box center [410, 240] width 30 height 6
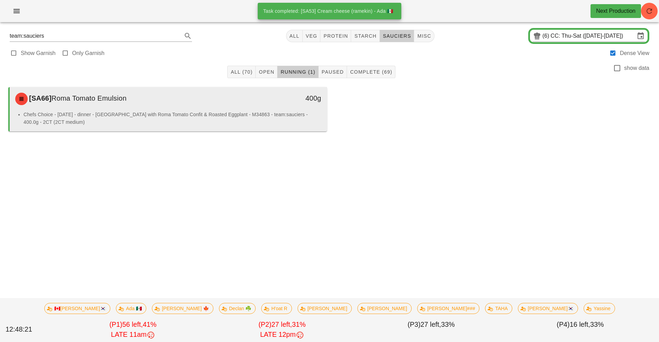
click at [280, 121] on li "Chefs Choice - [DATE] - dinner - [GEOGRAPHIC_DATA] with Roma Tomato Confit & Ro…" at bounding box center [173, 118] width 298 height 15
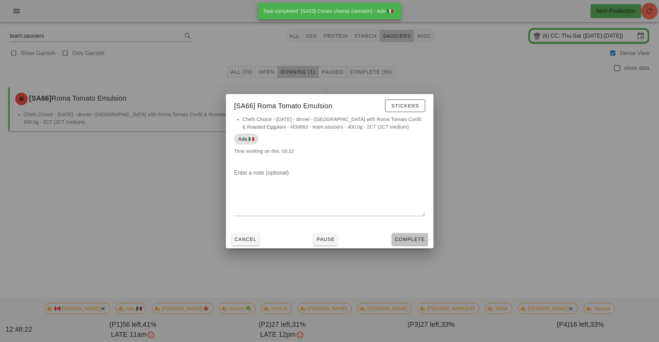
click at [411, 240] on span "Complete" at bounding box center [410, 240] width 30 height 6
